Goal: Communication & Community: Answer question/provide support

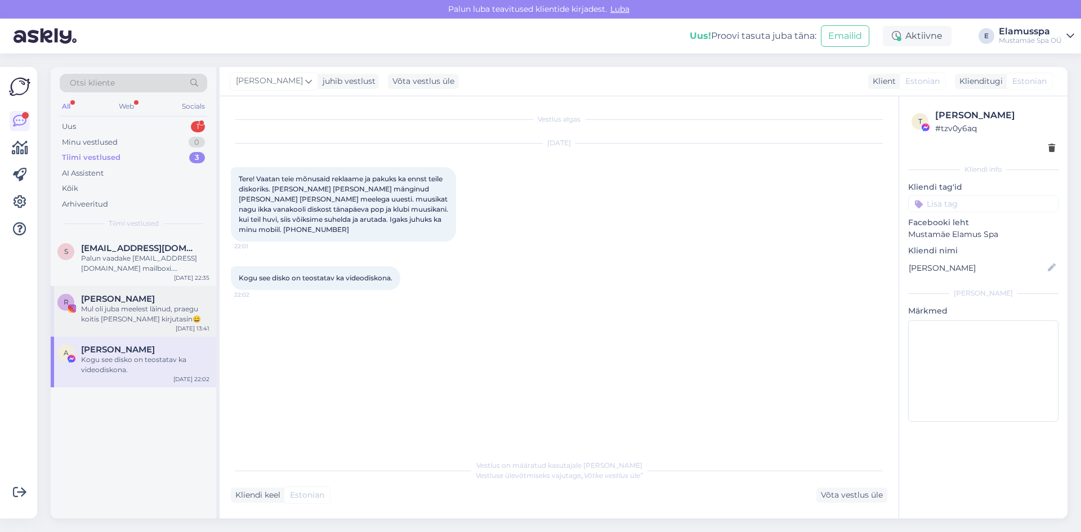
click at [132, 312] on div "Mul oli juba meelest läinud, praegu koitis [PERSON_NAME] kirjutasin😄" at bounding box center [145, 314] width 128 height 20
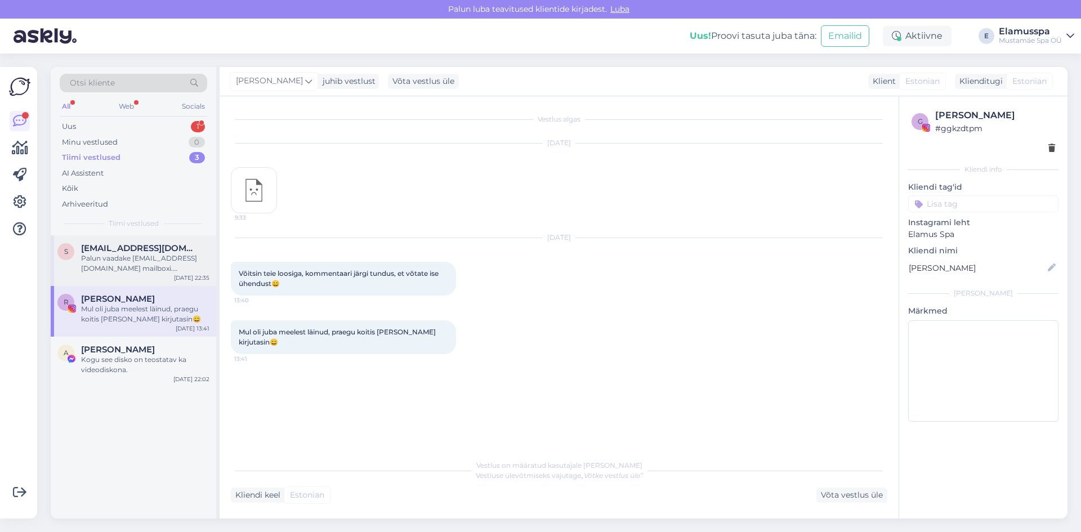
click at [187, 272] on div "Palun vaadake [EMAIL_ADDRESS][DOMAIN_NAME] mailboxi. Kinkekaardid nähatavasti l…" at bounding box center [145, 263] width 128 height 20
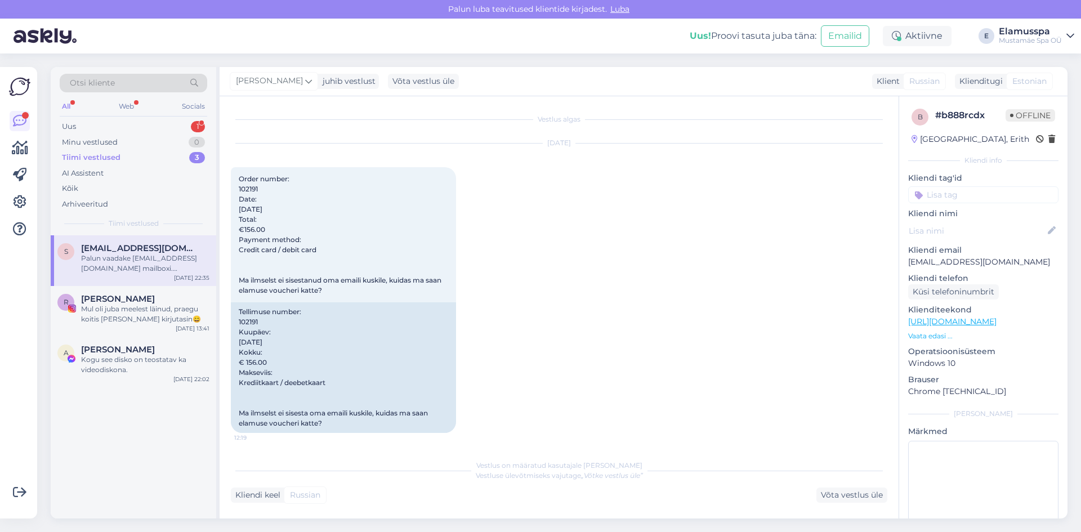
scroll to position [657, 0]
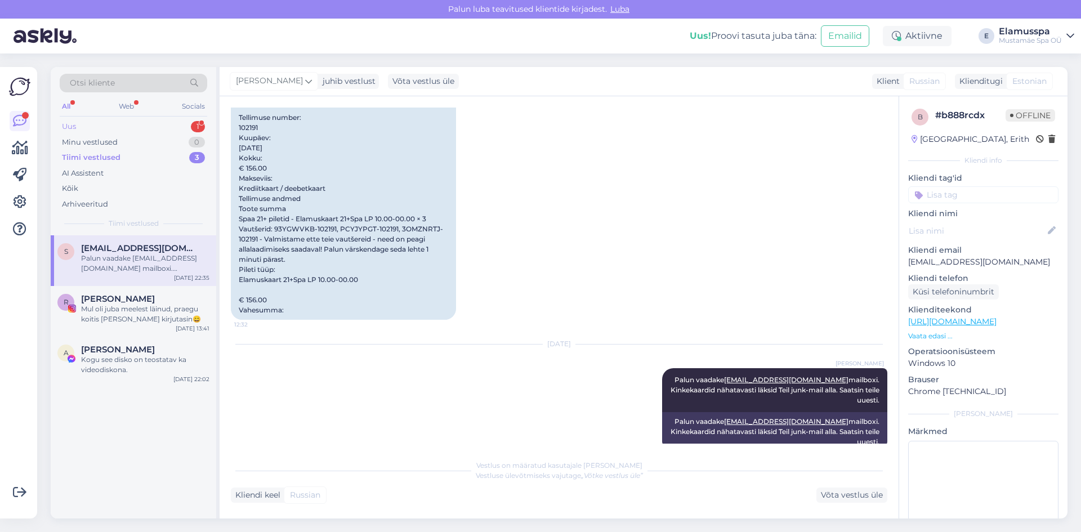
click at [184, 129] on div "Uus 1" at bounding box center [134, 127] width 148 height 16
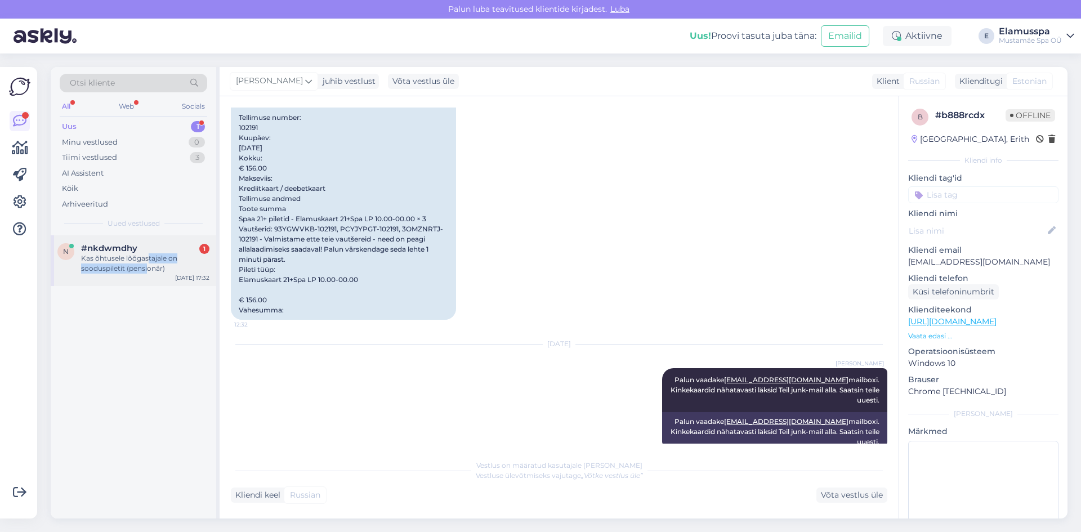
click at [148, 264] on div "Kas õhtusele lõõgastajale on sooduspiletit (pensionär)" at bounding box center [145, 263] width 128 height 20
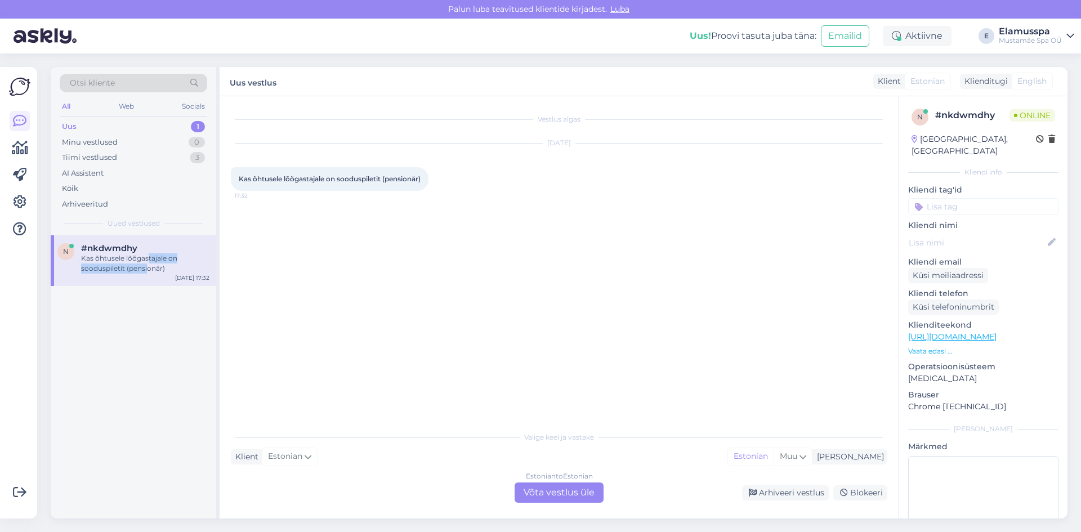
scroll to position [0, 0]
click at [555, 479] on div "Estonian to Estonian" at bounding box center [559, 476] width 67 height 10
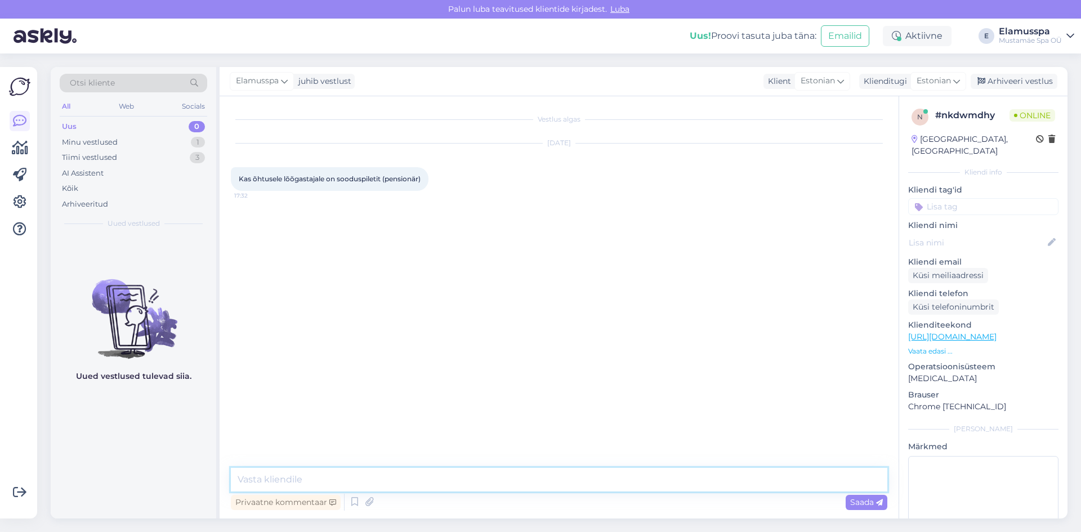
click at [555, 481] on textarea at bounding box center [559, 480] width 657 height 24
type textarea "Tere, elamusspaasse on sooduspiletid pensionäridele iga päev."
click at [851, 497] on div "Saada" at bounding box center [867, 502] width 42 height 15
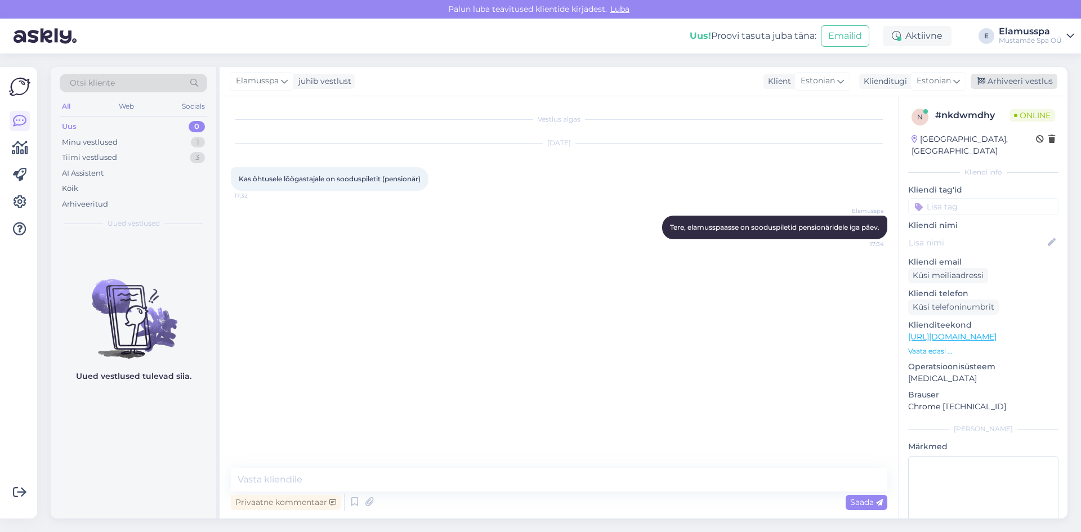
click at [986, 74] on div "Arhiveeri vestlus" at bounding box center [1014, 81] width 87 height 15
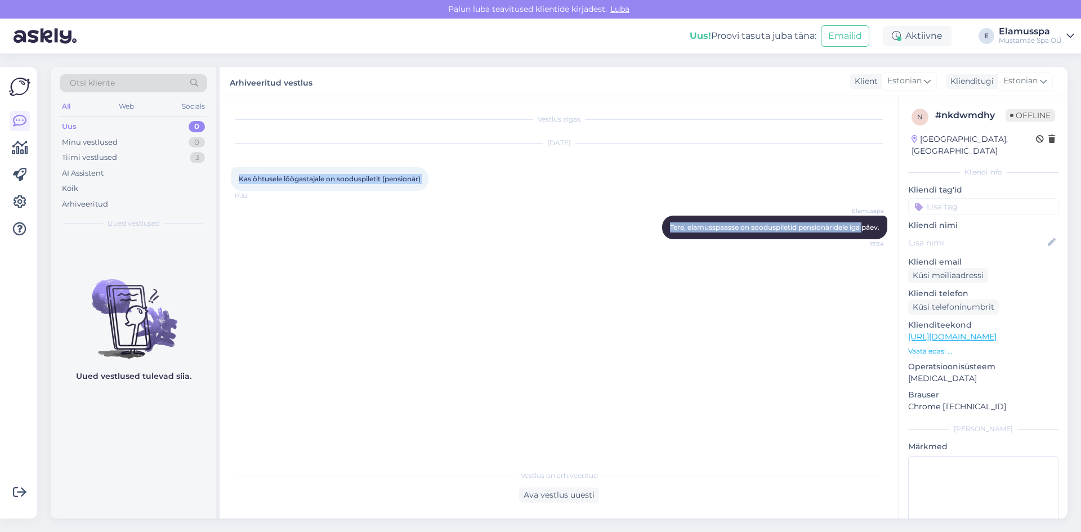
drag, startPoint x: 257, startPoint y: 168, endPoint x: 231, endPoint y: 172, distance: 26.2
click at [231, 172] on div "Vestlus algas [DATE] Kas õhtusele lõõgastajale on sooduspiletit (pensionär) 17:…" at bounding box center [564, 281] width 667 height 346
click at [231, 172] on div "Kas õhtusele lõõgastajale on sooduspiletit (pensionär) 17:32" at bounding box center [330, 179] width 198 height 24
drag, startPoint x: 231, startPoint y: 172, endPoint x: 879, endPoint y: 240, distance: 651.1
click at [879, 240] on div "Vestlus algas [DATE] Kas õhtusele lõõgastajale on sooduspiletit (pensionär) 17:…" at bounding box center [564, 281] width 667 height 346
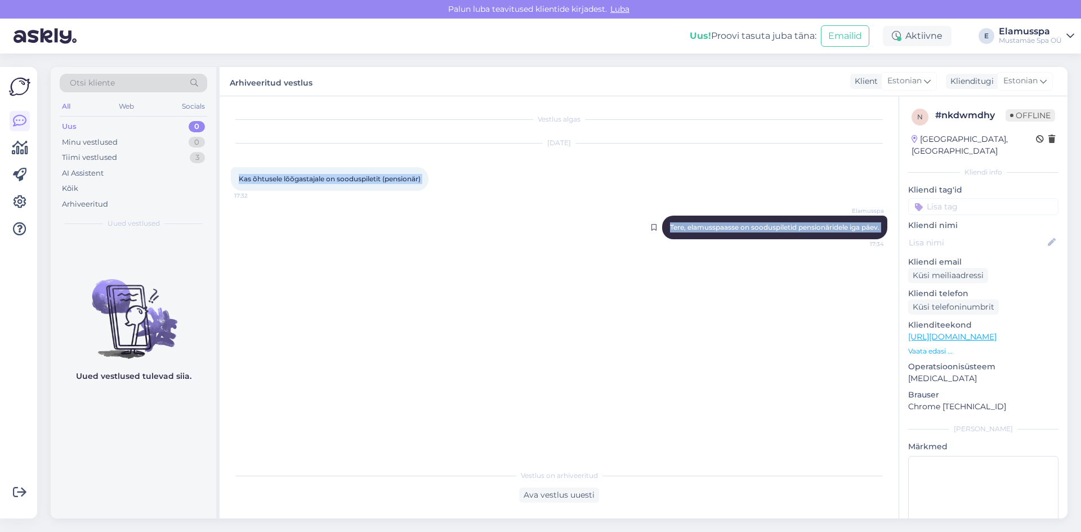
click at [879, 231] on span "Tere, elamusspaasse on sooduspiletid pensionäridele iga päev." at bounding box center [774, 227] width 209 height 8
drag, startPoint x: 883, startPoint y: 240, endPoint x: 239, endPoint y: 177, distance: 647.8
click at [239, 177] on div "Vestlus algas [DATE] Kas õhtusele lõõgastajale on sooduspiletit (pensionär) 17:…" at bounding box center [564, 281] width 667 height 346
click at [239, 177] on span "Kas õhtusele lõõgastajale on sooduspiletit (pensionär)" at bounding box center [330, 179] width 182 height 8
drag, startPoint x: 239, startPoint y: 177, endPoint x: 427, endPoint y: 178, distance: 188.1
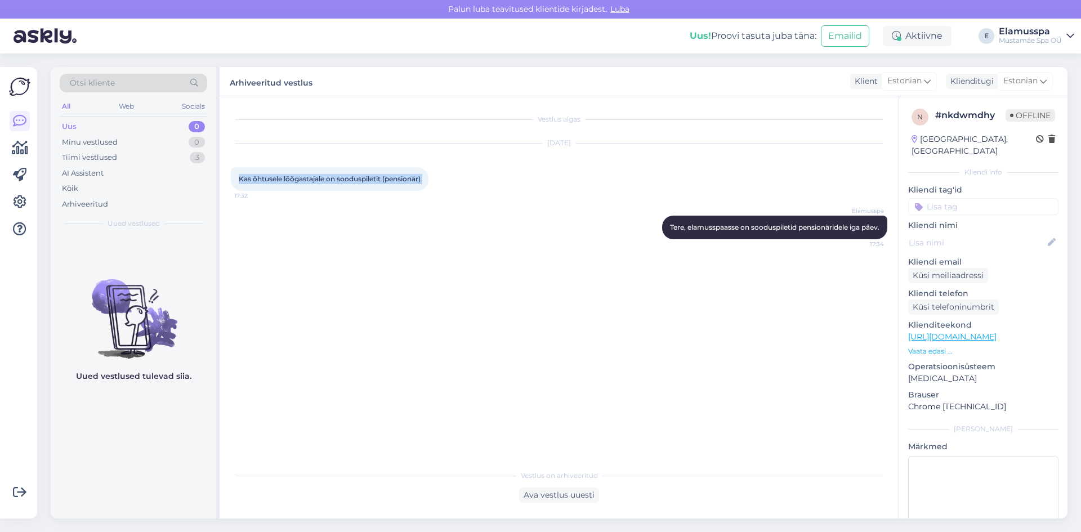
click at [427, 178] on div "Kas õhtusele lõõgastajale on sooduspiletit (pensionär) 17:32" at bounding box center [330, 179] width 198 height 24
drag, startPoint x: 239, startPoint y: 178, endPoint x: 883, endPoint y: 236, distance: 646.7
click at [883, 236] on div "Vestlus algas [DATE] Kas õhtusele lõõgastajale on sooduspiletit (pensionär) 17:…" at bounding box center [564, 281] width 667 height 346
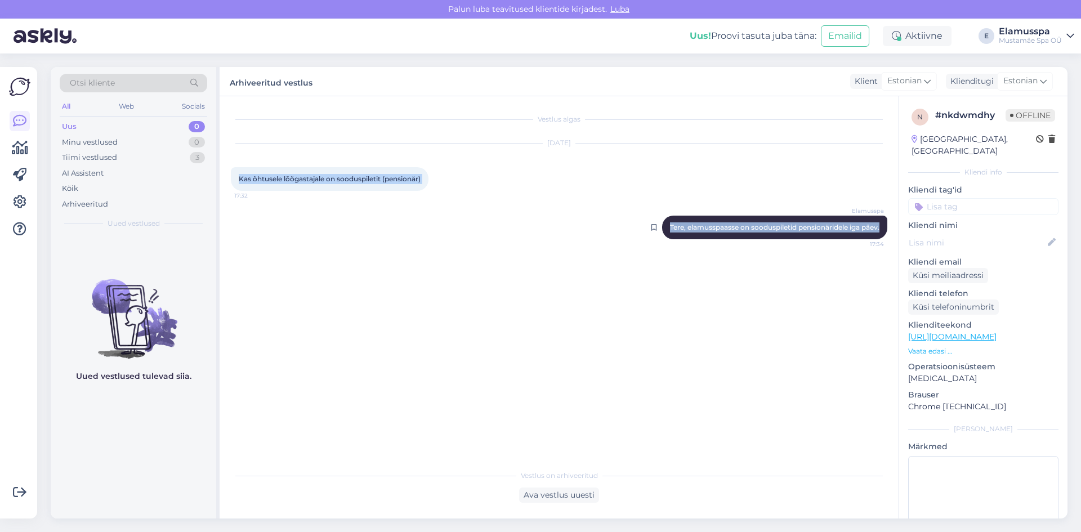
click at [883, 236] on div "Elamusspa Tere, elamusspaasse on sooduspiletid pensionäridele iga päev. 17:34" at bounding box center [774, 228] width 225 height 24
